Goal: Check status

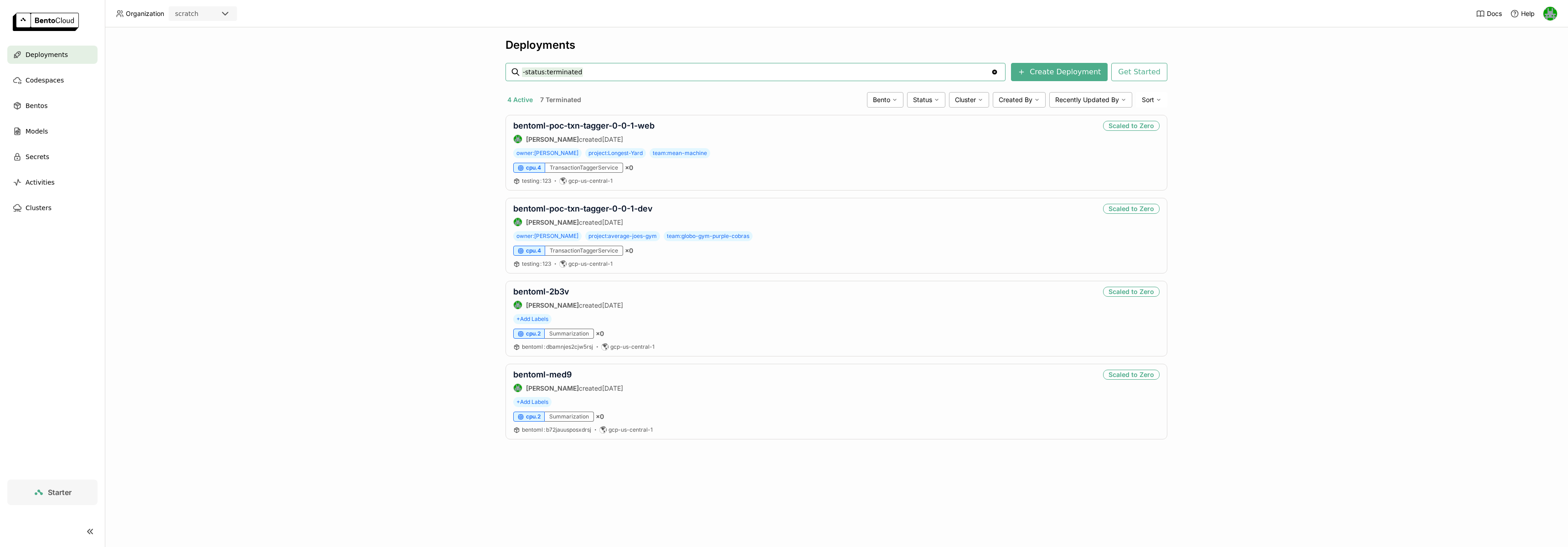
click at [219, 10] on div "scratch" at bounding box center [195, 13] width 50 height 13
click at [204, 54] on div "wayflyer-prod" at bounding box center [203, 58] width 54 height 9
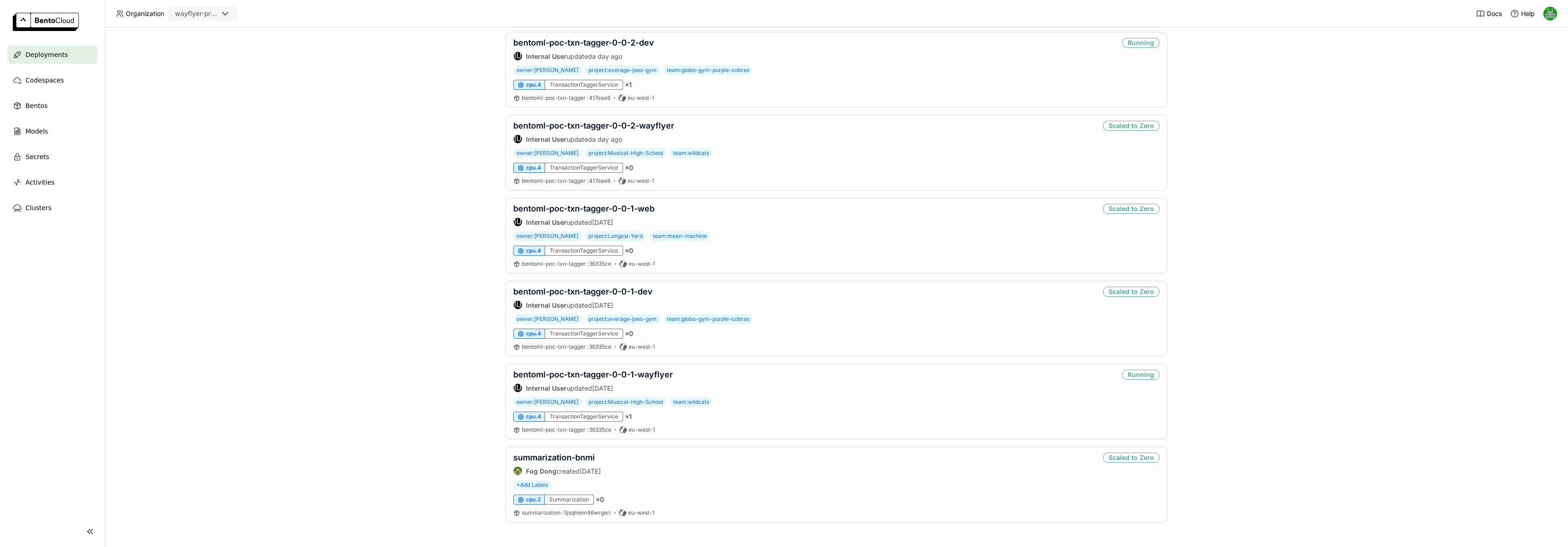
scroll to position [23, 0]
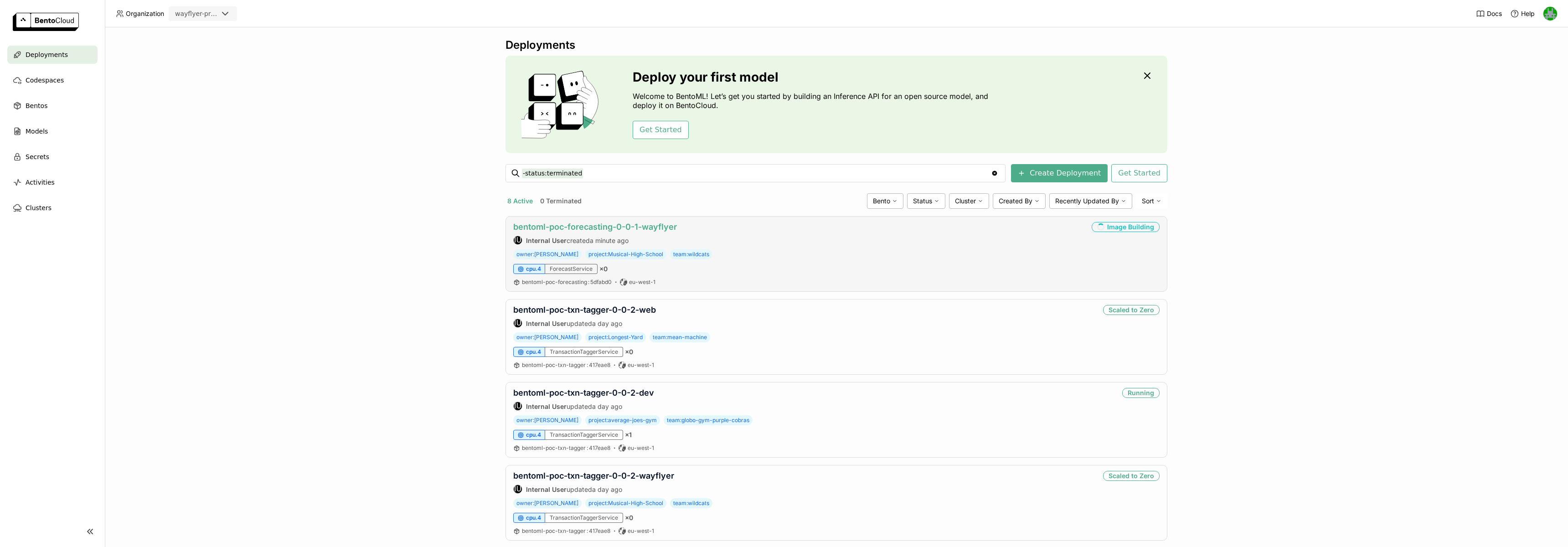
click at [570, 224] on link "bentoml-poc-forecasting-0-0-1-wayflyer" at bounding box center [595, 227] width 164 height 10
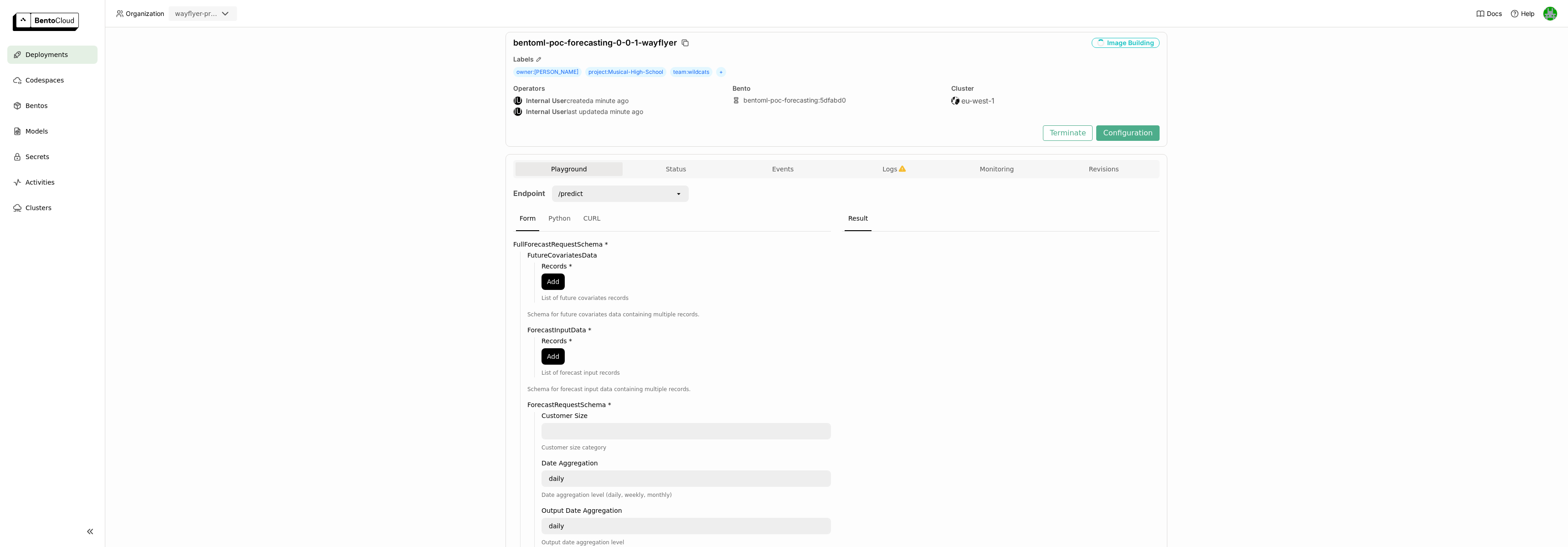
scroll to position [15, 0]
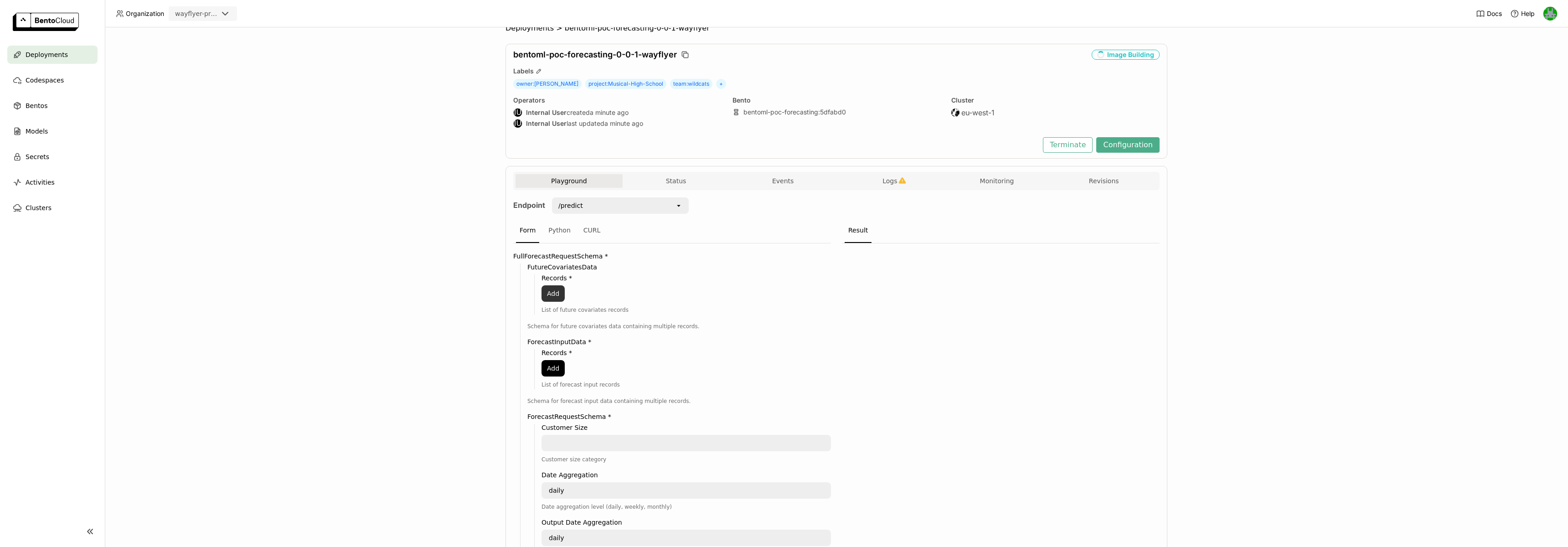
click at [553, 290] on button "Add" at bounding box center [553, 293] width 23 height 16
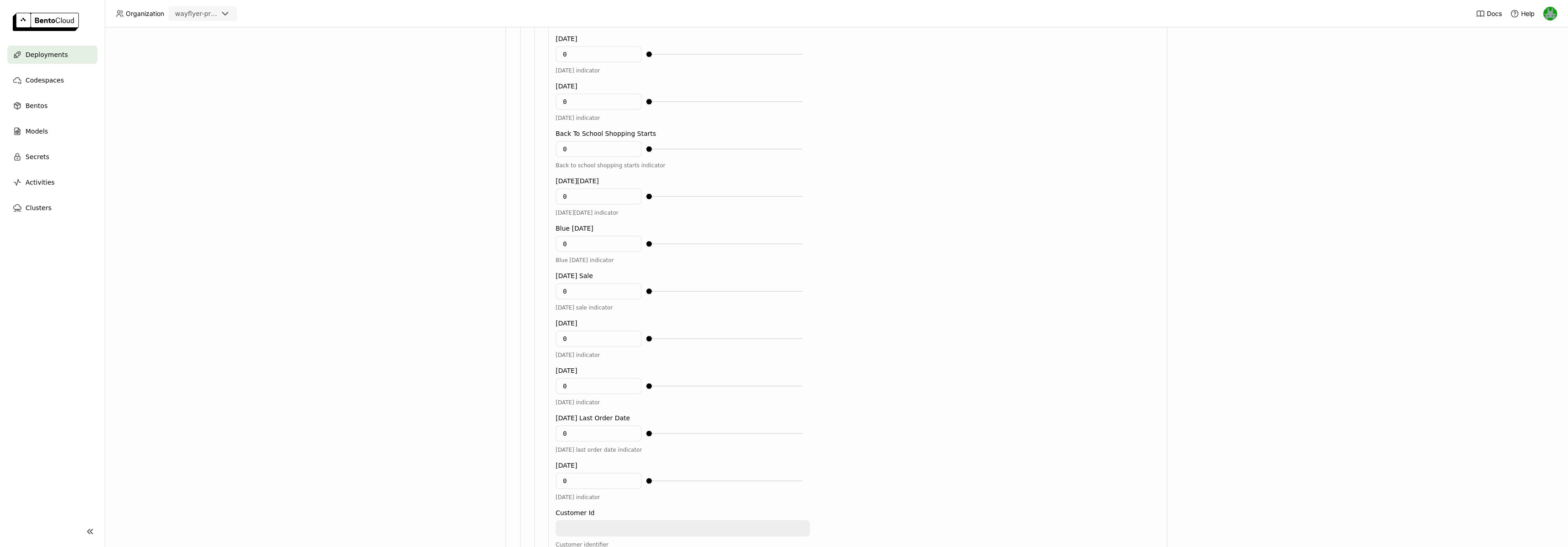
scroll to position [0, 0]
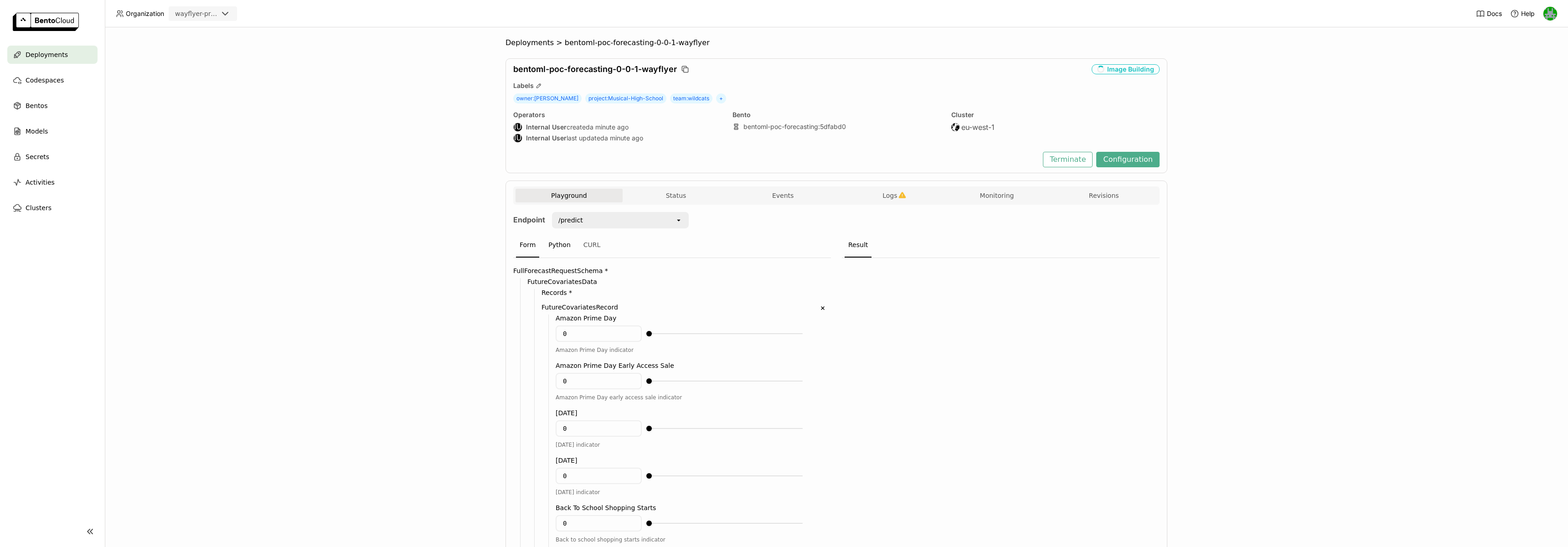
click at [560, 243] on div "Python" at bounding box center [559, 245] width 30 height 24
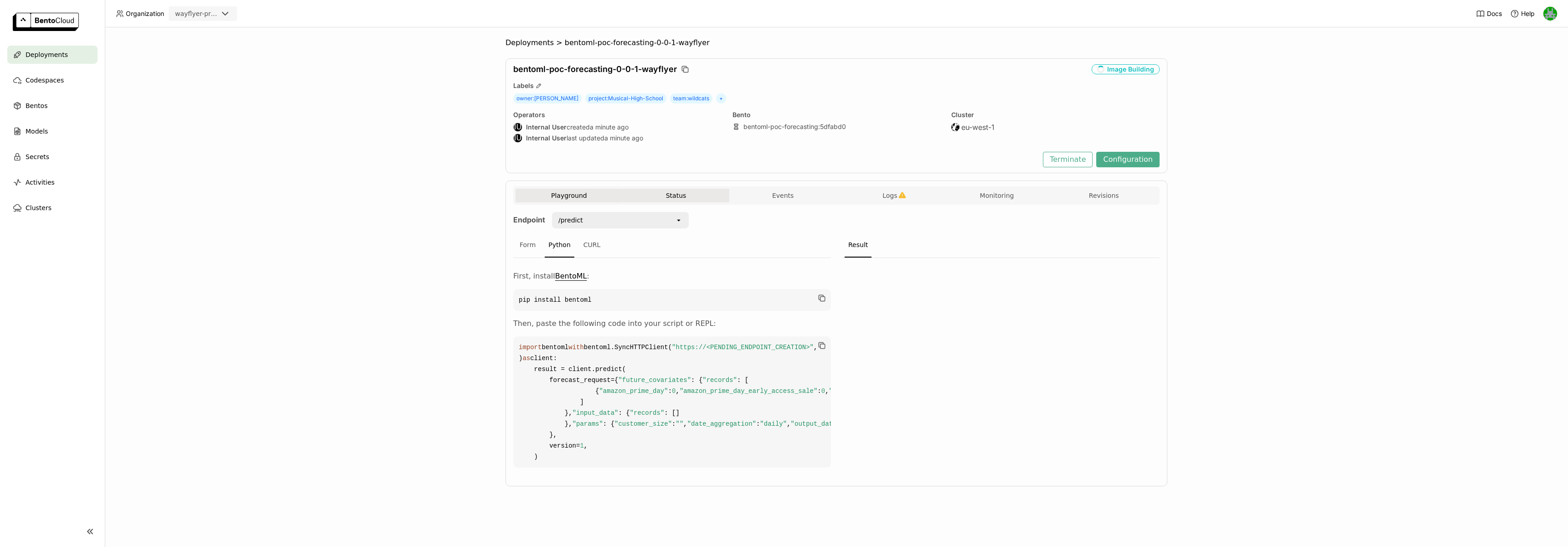
click at [716, 198] on button "Status" at bounding box center [676, 195] width 107 height 13
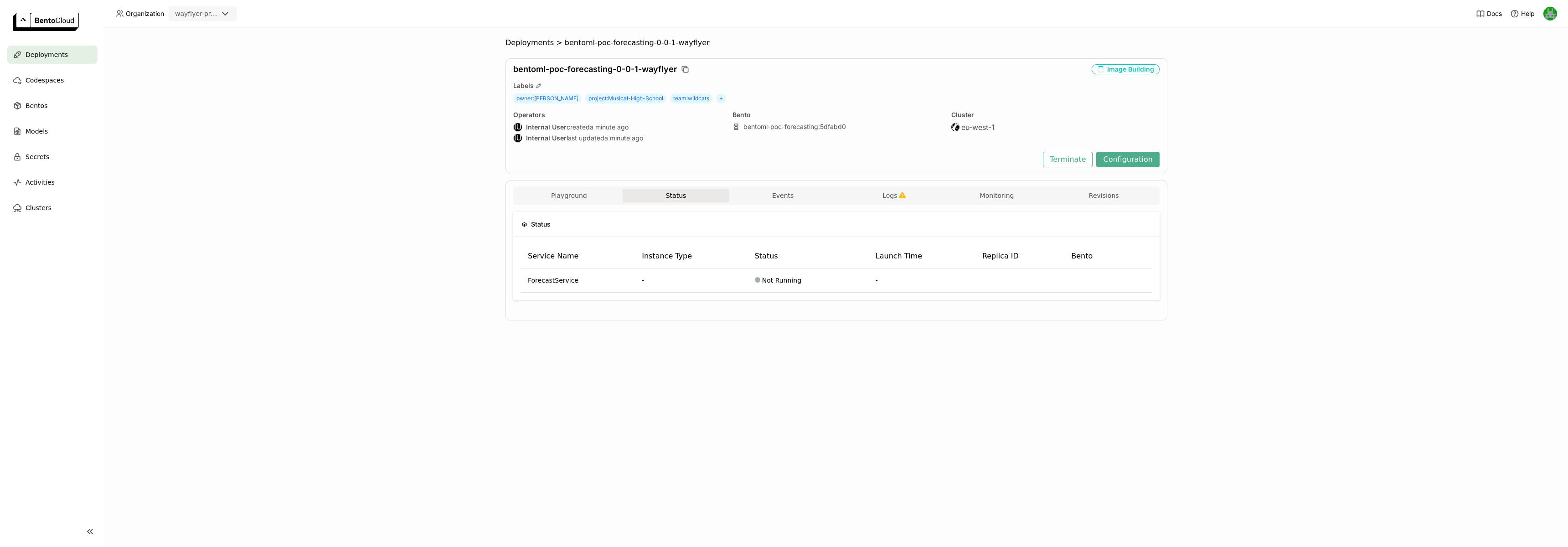
click at [706, 198] on button "Status" at bounding box center [676, 195] width 107 height 13
click at [781, 198] on button "Events" at bounding box center [783, 195] width 107 height 13
click at [884, 198] on span "Logs" at bounding box center [890, 195] width 15 height 8
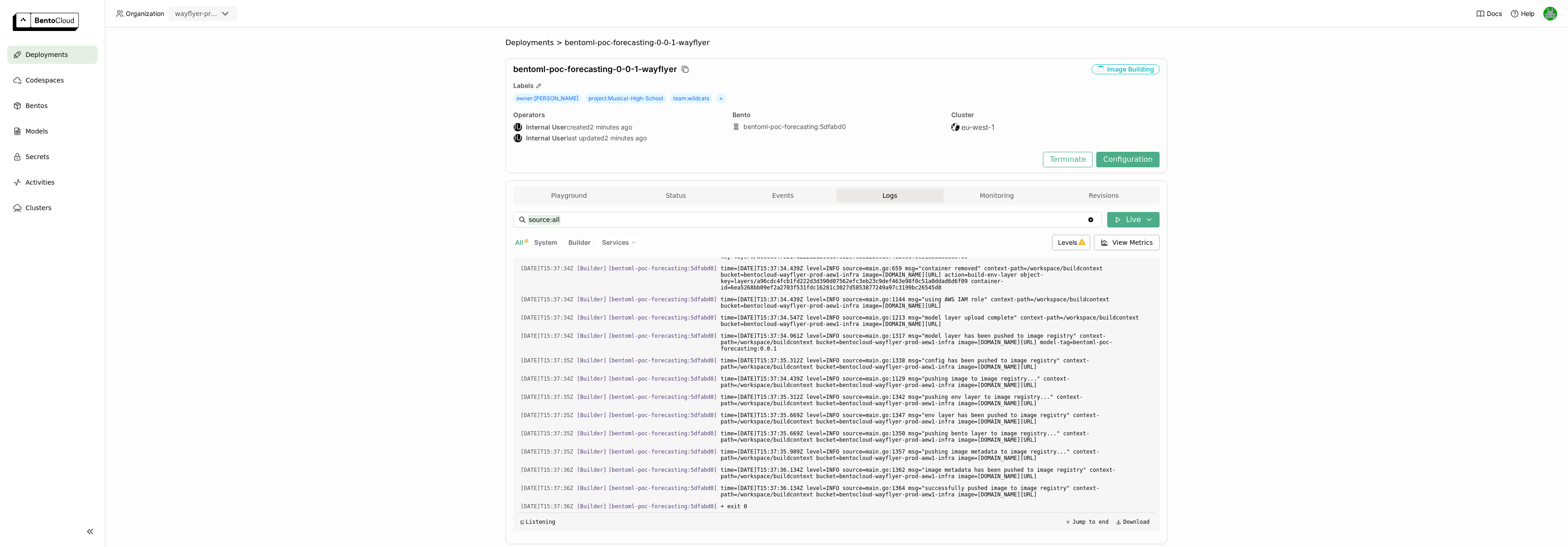
scroll to position [2748, 0]
